Goal: Communication & Community: Answer question/provide support

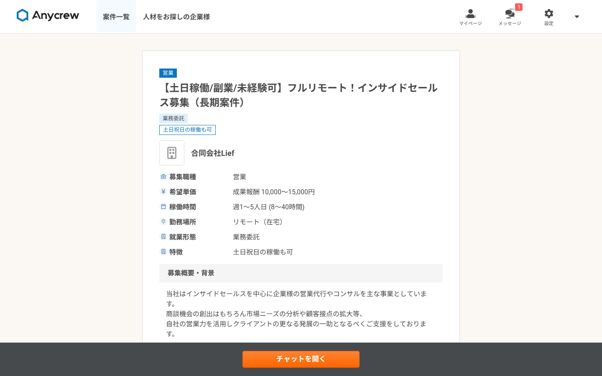
click at [119, 0] on link "案件一覧" at bounding box center [116, 16] width 40 height 33
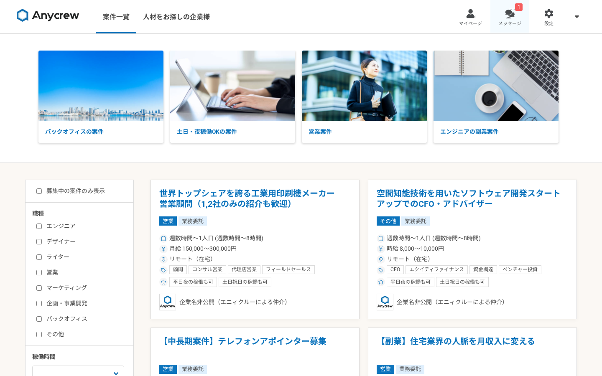
click at [522, 23] on link "1 メッセージ" at bounding box center [509, 16] width 39 height 33
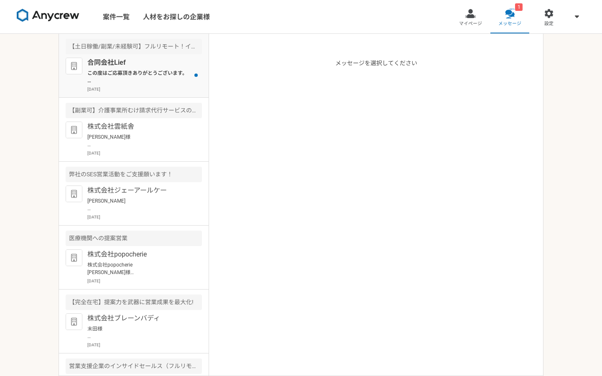
click at [145, 73] on p "この度はご応募頂きありがとうございます。 採用担当の[PERSON_NAME]と申します。 面接に進むにあたり、下記の内容を頂きたいです。 よろしくお願いいた…" at bounding box center [138, 76] width 103 height 15
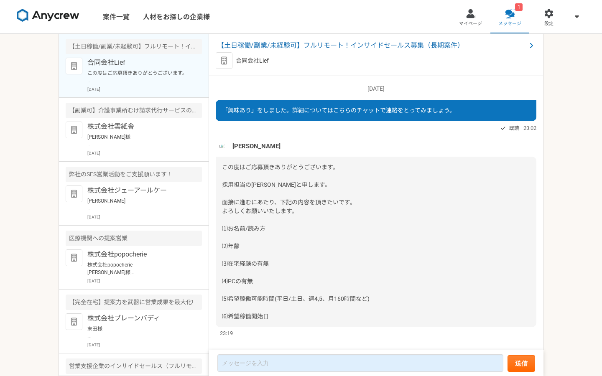
scroll to position [11, 0]
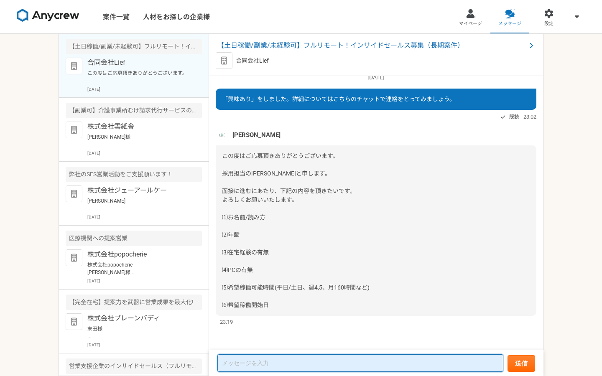
click at [267, 365] on textarea at bounding box center [360, 363] width 286 height 18
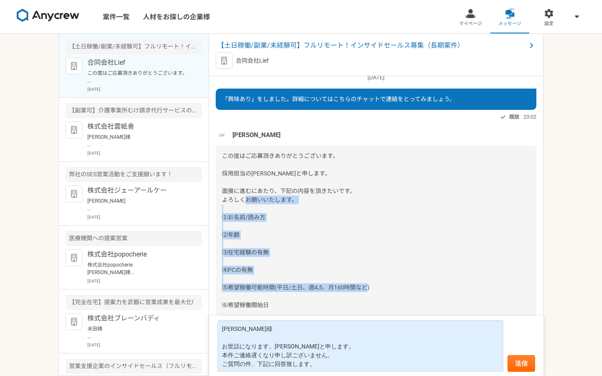
drag, startPoint x: 222, startPoint y: 214, endPoint x: 279, endPoint y: 301, distance: 104.2
click at [279, 301] on div "この度はご応募頂きありがとうございます。 採用担当の[PERSON_NAME]と申します。 面接に進むにあたり、下記の内容を頂きたいです。 よろしくお願いいた…" at bounding box center [376, 230] width 320 height 170
copy span "⑴お名前/読み方 ⑵年齢 ⑶在宅経験の有無 ⑷PCの有無 ⑸希望稼働可能時間(平日/土日、週4,5、月160時間など) ⑹希望稼働開始日"
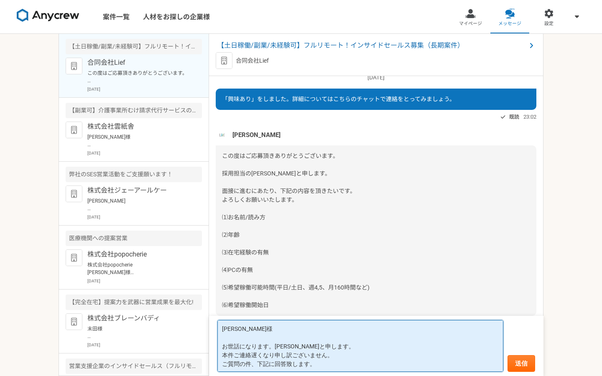
click at [311, 368] on textarea "[PERSON_NAME]様 お世話になります。[PERSON_NAME]と申します。 本件ご連絡遅くなり申し訳ございません。 ご質問の件、下記に回答致します。" at bounding box center [360, 346] width 286 height 52
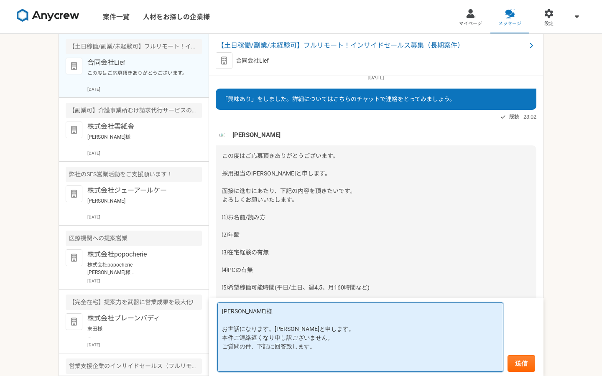
paste textarea "⑴お名前/読み方 ⑵年齢 ⑶在宅経験の有無 ⑷PCの有無 ⑸希望稼働可能時間(平日/土日、週4,5、月160時間など) ⑹希望稼働開始日"
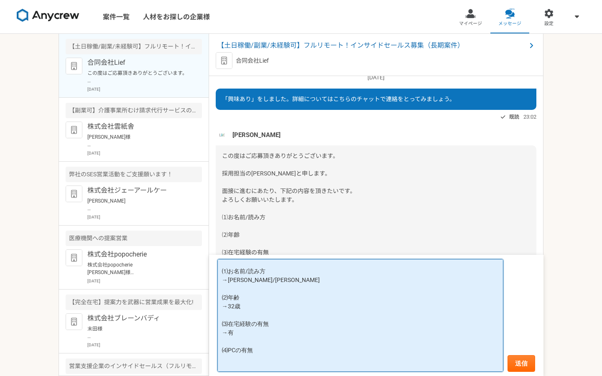
paste textarea "→有"
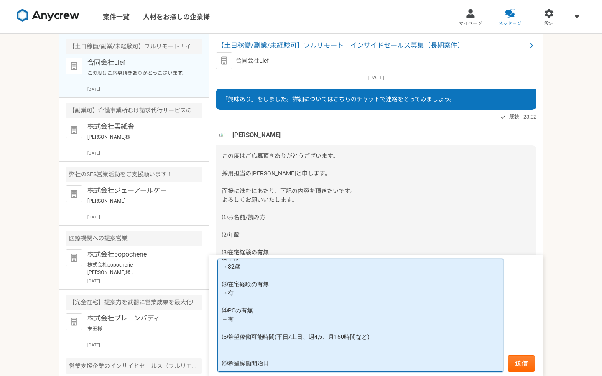
scroll to position [89, 0]
click at [282, 361] on textarea "[PERSON_NAME]様 お世話になります。[PERSON_NAME]と申します。 本件ご連絡遅くなり申し訳ございません。 ご質問の件、下記に回答致します…" at bounding box center [360, 315] width 286 height 113
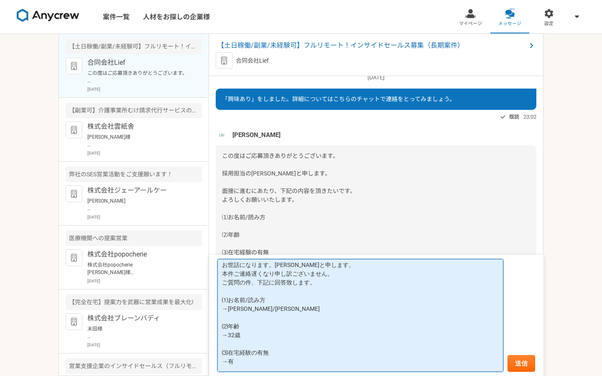
scroll to position [5, 0]
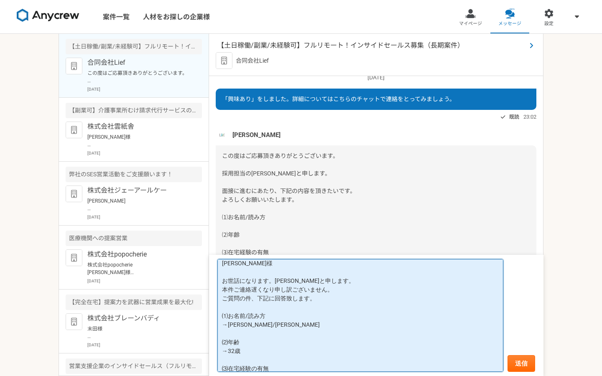
type textarea "[PERSON_NAME]様 お世話になります。[PERSON_NAME]と申します。 本件ご連絡遅くなり申し訳ございません。 ご質問の件、下記に回答致します…"
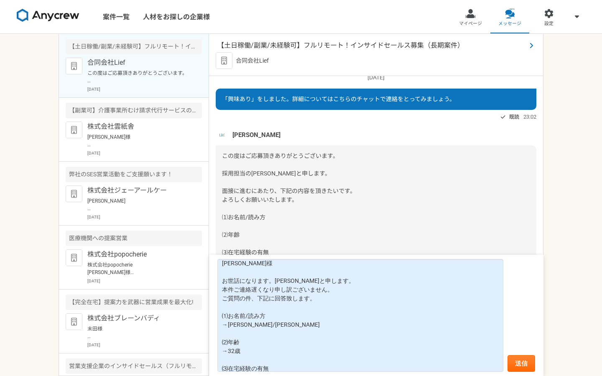
click at [299, 50] on span "【土日稼働/副業/未経験可】フルリモート！インサイドセールス募集（長期案件）" at bounding box center [371, 46] width 309 height 10
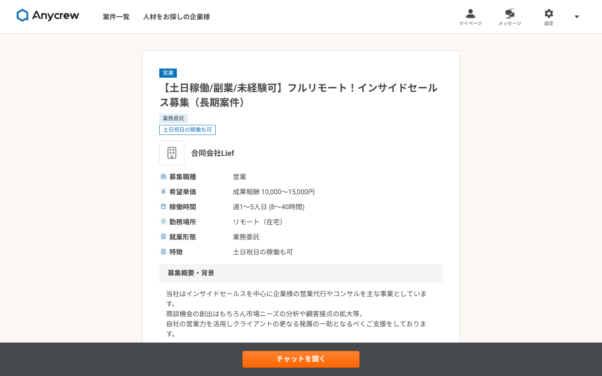
scroll to position [62, 0]
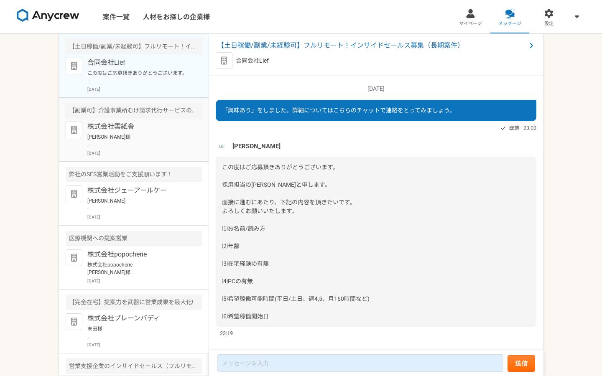
scroll to position [11, 0]
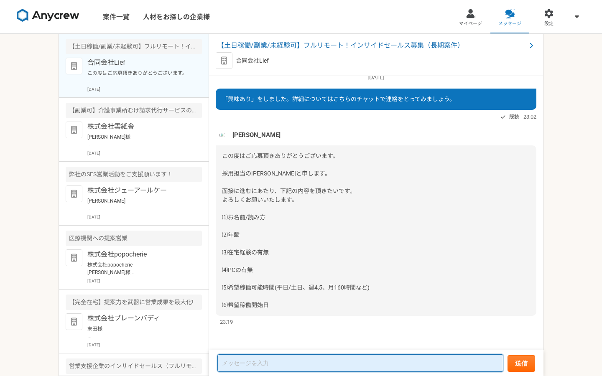
click at [282, 364] on textarea at bounding box center [360, 363] width 286 height 18
paste textarea "[PERSON_NAME]様 お世話になります。[PERSON_NAME]と申します。 本件ご連絡遅くなり申し訳ございません。 ご質問の件、下記に回答致します…"
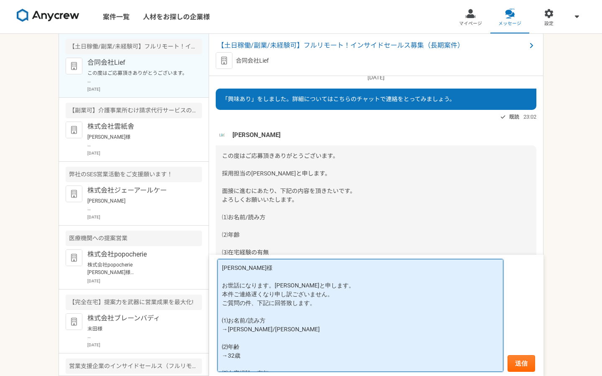
scroll to position [89, 0]
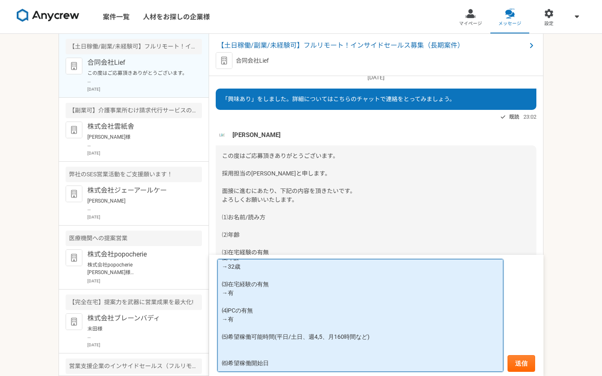
click at [296, 340] on textarea "[PERSON_NAME]様 お世話になります。[PERSON_NAME]と申します。 本件ご連絡遅くなり申し訳ございません。 ご質問の件、下記に回答致します…" at bounding box center [360, 315] width 286 height 113
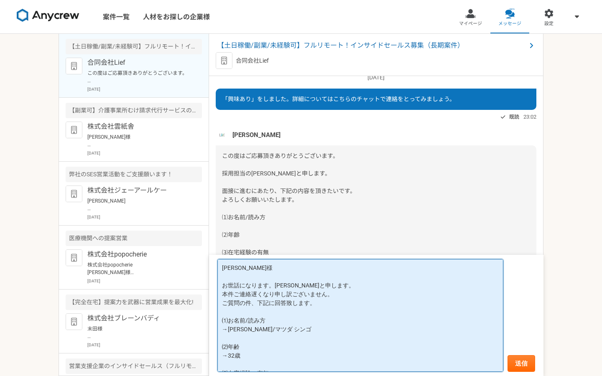
scroll to position [0, 0]
click at [224, 304] on textarea "[PERSON_NAME]様 お世話になります。[PERSON_NAME]と申します。 本件ご連絡遅くなり申し訳ございません。 ご質問の件、下記に回答致します…" at bounding box center [360, 315] width 286 height 113
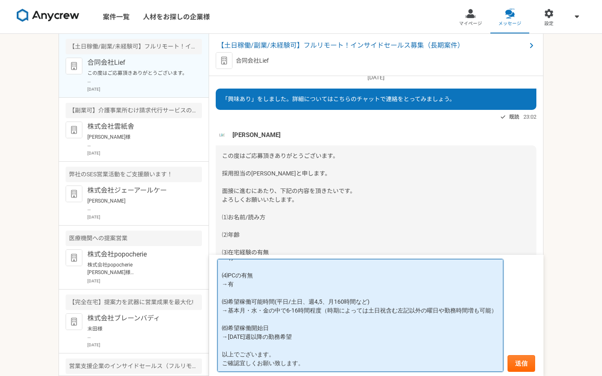
scroll to position [115, 0]
click at [246, 335] on textarea "[PERSON_NAME]様 お世話になります。[PERSON_NAME]と申します。 本件ご連絡遅くなり申し訳ございません。ご質問の件、下記に回答致します。…" at bounding box center [360, 315] width 286 height 113
type textarea "[PERSON_NAME]様 お世話になります。[PERSON_NAME]と申します。 本件ご連絡遅くなり申し訳ございません。ご質問の件、下記に回答致します。…"
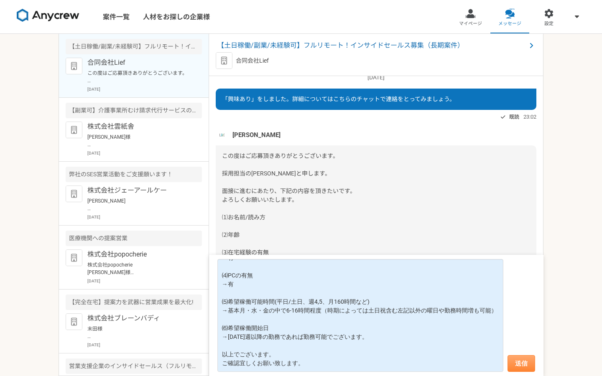
click at [518, 363] on button "送信" at bounding box center [521, 363] width 28 height 17
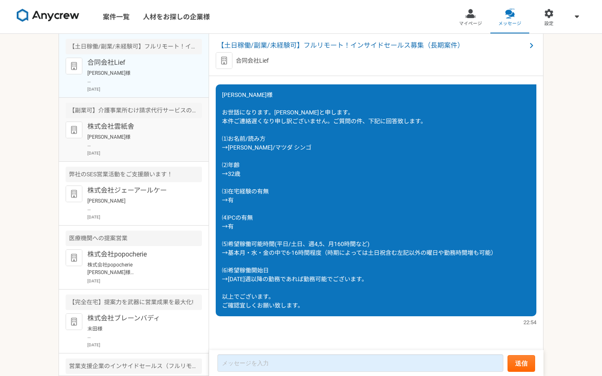
scroll to position [0, 0]
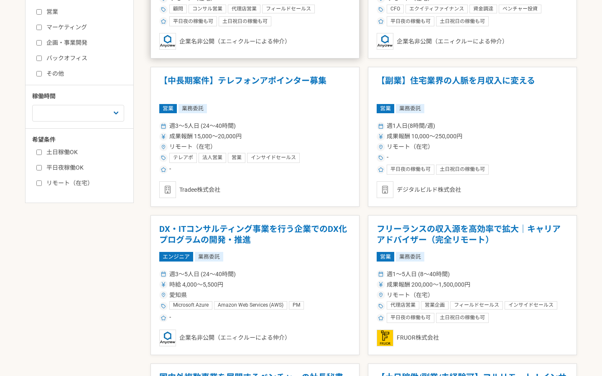
scroll to position [277, 0]
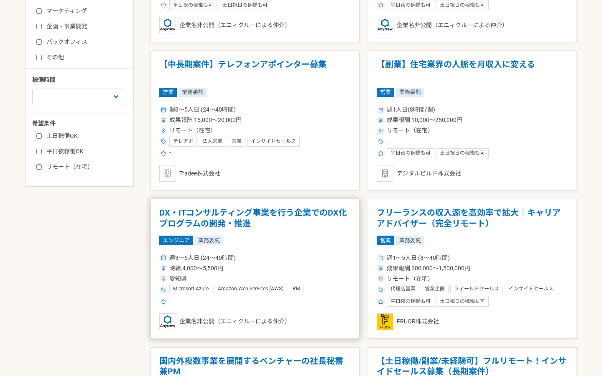
click at [266, 212] on h1 "DX・ITコンサルティング事業を行う企業でのDX化プログラムの開発・推進" at bounding box center [254, 218] width 191 height 21
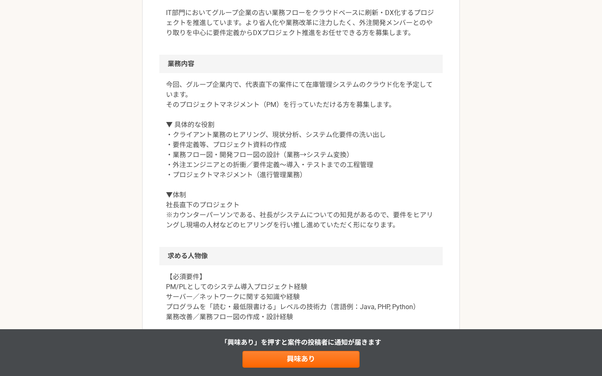
scroll to position [322, 0]
